Goal: Check status: Check status

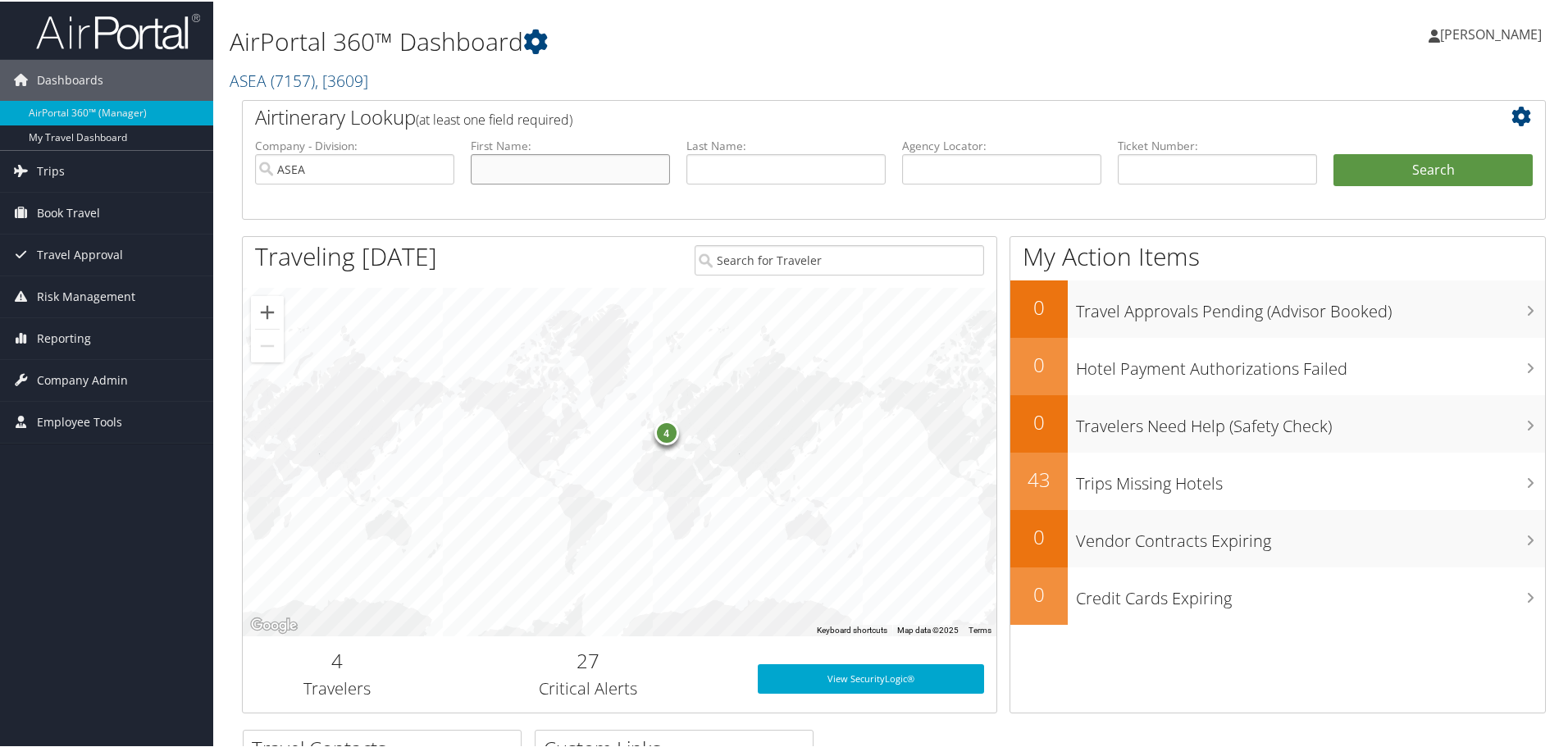
click at [505, 164] on input "text" at bounding box center [571, 167] width 200 height 31
type input "[PERSON_NAME]"
click at [1401, 166] on button "Search" at bounding box center [1433, 169] width 200 height 33
